Goal: Transaction & Acquisition: Purchase product/service

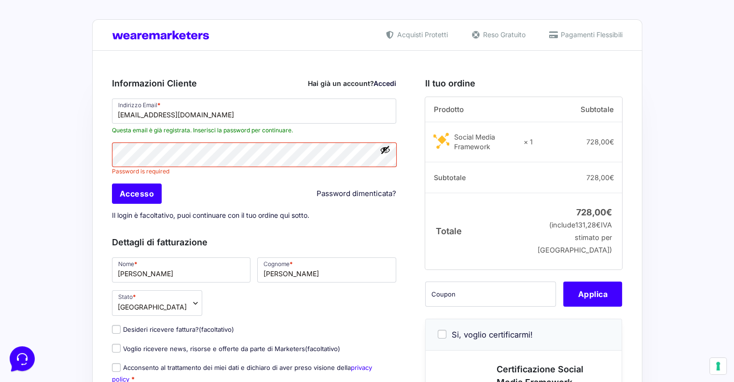
click at [285, 22] on div "Acquisti Protetti Reso Gratuito Pagamenti Flessibili" at bounding box center [367, 34] width 550 height 31
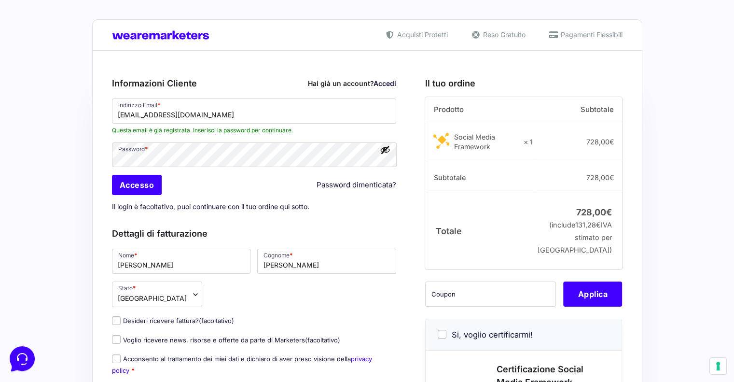
drag, startPoint x: 687, startPoint y: 158, endPoint x: 679, endPoint y: 163, distance: 8.9
click at [133, 183] on input "Accesso" at bounding box center [137, 185] width 50 height 20
click at [139, 185] on input "Accesso" at bounding box center [137, 185] width 50 height 20
click at [111, 169] on div "Password * Accesso Password dimenticata? Il login è facoltativo, puoi continuar…" at bounding box center [254, 179] width 291 height 76
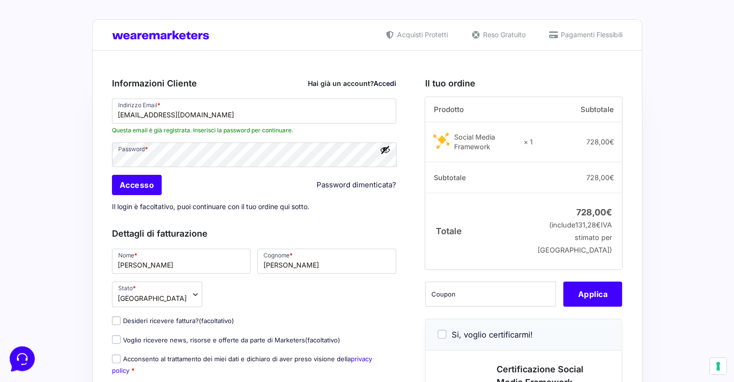
click at [385, 150] on button "Mostra password" at bounding box center [385, 149] width 11 height 11
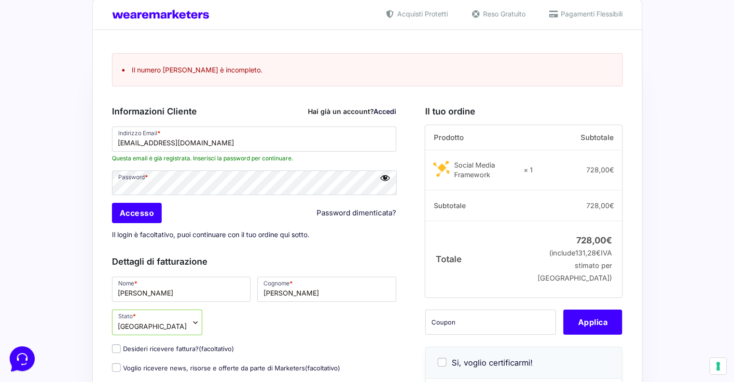
scroll to position [25, 0]
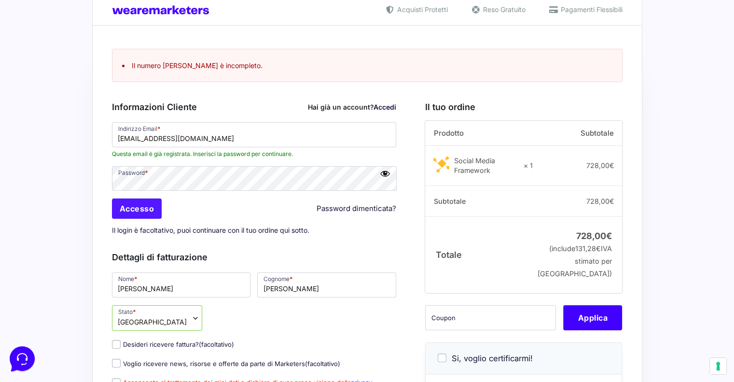
click at [142, 208] on input "Accesso" at bounding box center [137, 208] width 50 height 20
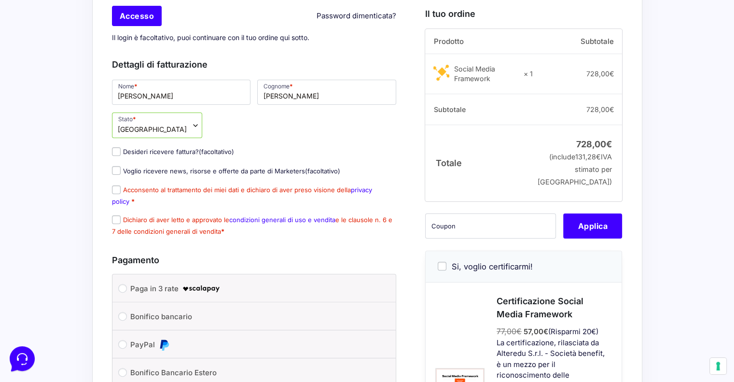
scroll to position [218, 0]
click at [454, 238] on input "text" at bounding box center [490, 225] width 131 height 25
type input "smfmspro"
click at [596, 238] on button "Applica" at bounding box center [592, 225] width 59 height 25
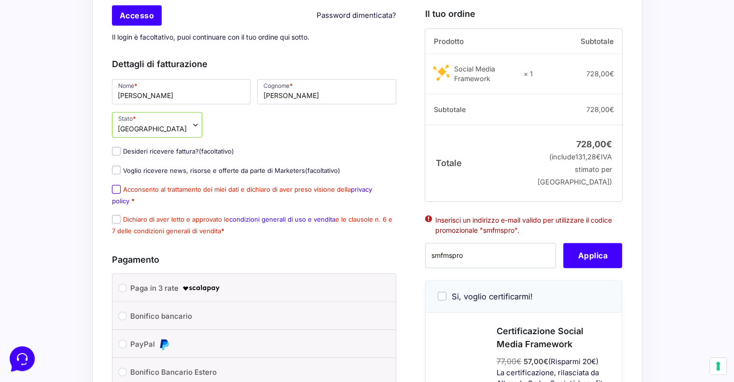
click at [116, 190] on input "Acconsento al trattamento dei miei dati e dichiaro di aver preso visione della …" at bounding box center [116, 189] width 9 height 9
checkbox input "true"
click at [114, 220] on input "Dichiaro di aver letto e approvato le condizioni generali di uso e vendita e le…" at bounding box center [116, 219] width 9 height 9
checkbox input "true"
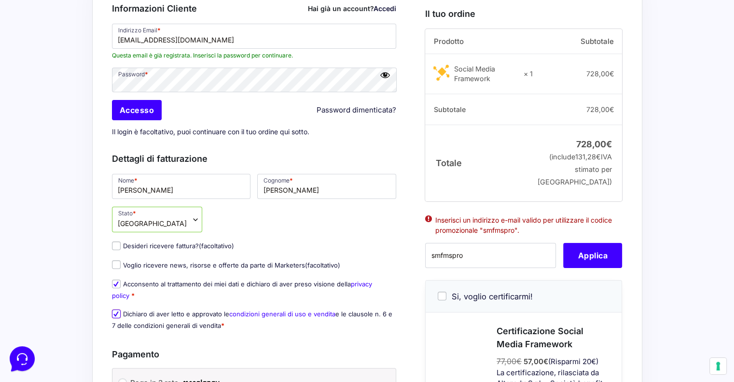
scroll to position [0, 0]
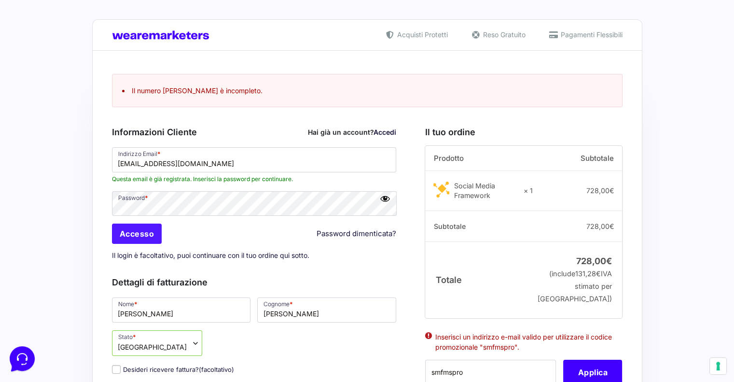
click at [146, 233] on input "Accesso" at bounding box center [137, 233] width 50 height 20
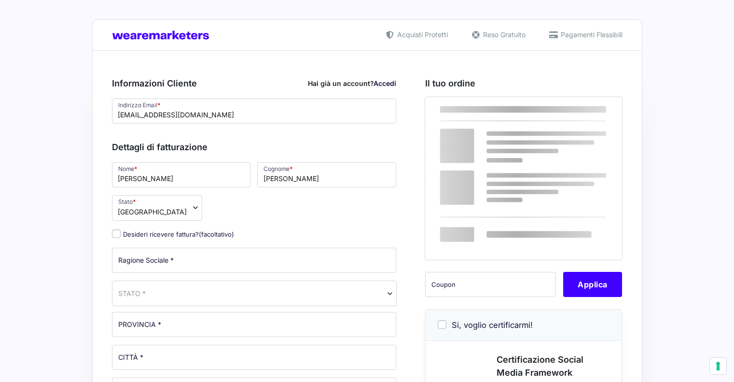
select select
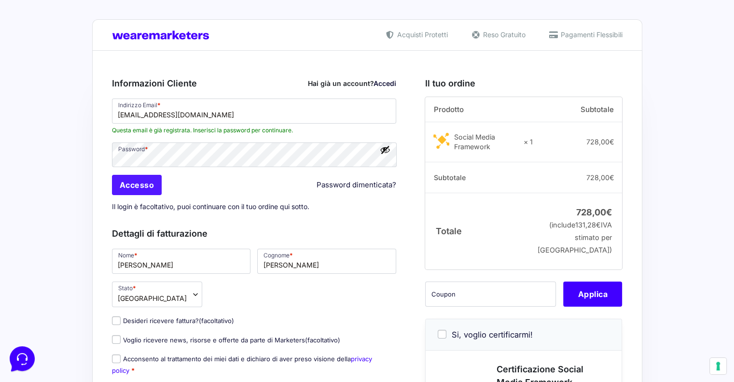
click at [149, 186] on input "Accesso" at bounding box center [137, 185] width 50 height 20
click at [145, 184] on input "Accesso" at bounding box center [137, 185] width 50 height 20
click at [376, 181] on link "Password dimenticata?" at bounding box center [357, 185] width 80 height 11
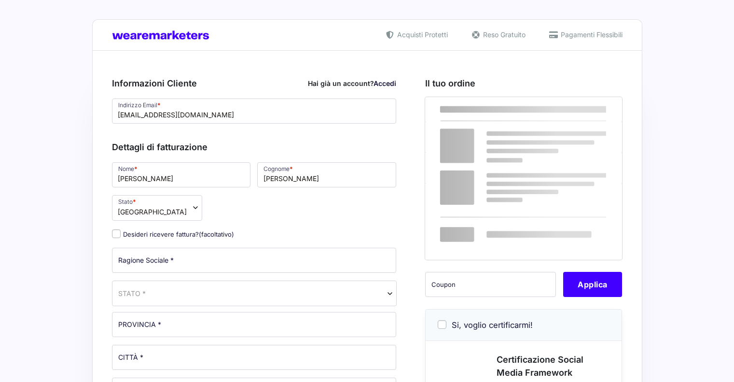
select select
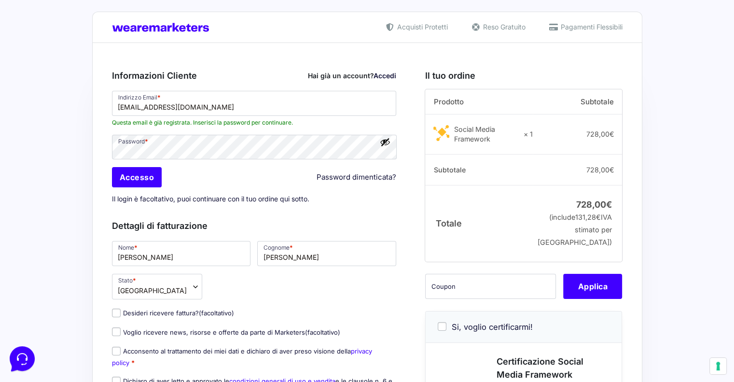
scroll to position [6, 0]
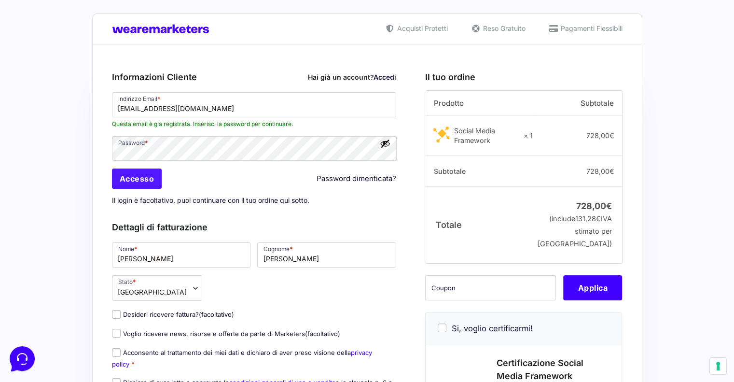
click at [140, 174] on input "Accesso" at bounding box center [137, 178] width 50 height 20
click at [140, 175] on input "Accesso" at bounding box center [137, 178] width 50 height 20
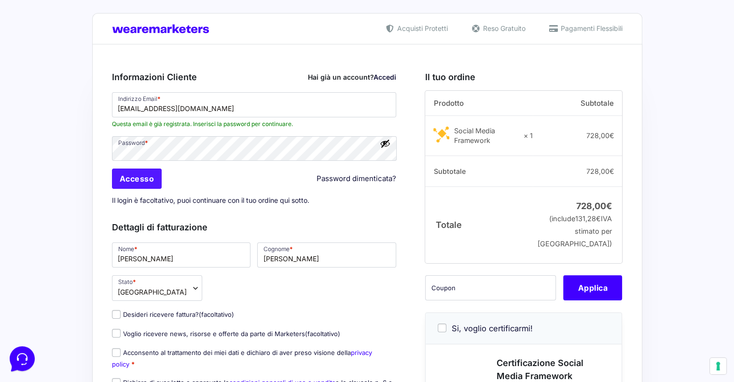
click at [140, 175] on input "Accesso" at bounding box center [137, 178] width 50 height 20
